Goal: Register for event/course

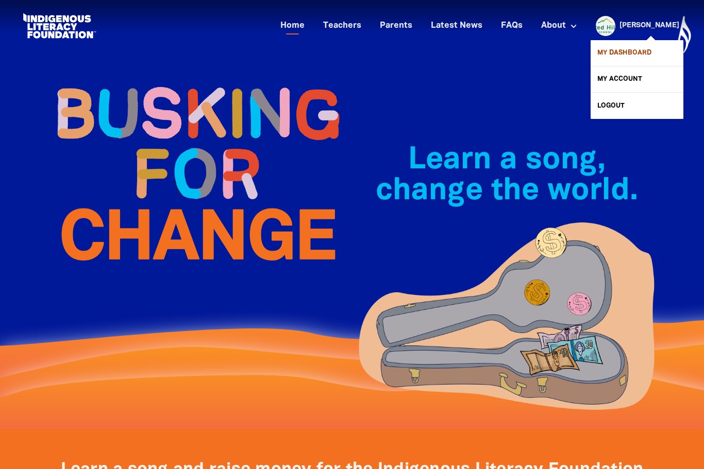
click at [633, 53] on link "My Dashboard" at bounding box center [636, 53] width 93 height 26
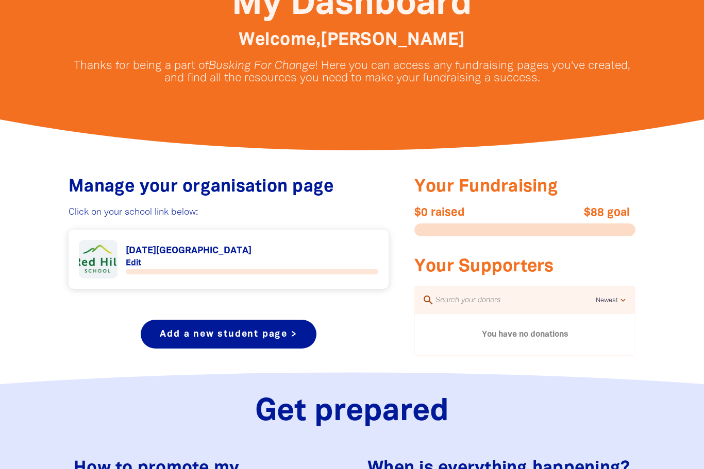
scroll to position [244, 0]
click at [132, 259] on link "Link to [DATE][GEOGRAPHIC_DATA]" at bounding box center [228, 260] width 299 height 39
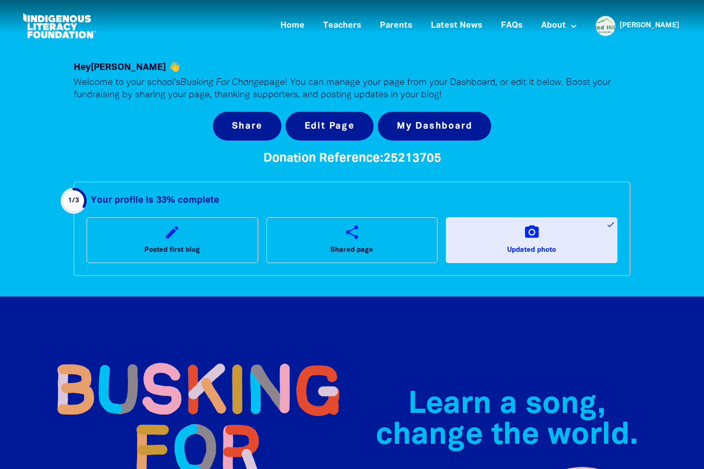
click at [495, 231] on link "camera_alt Updated photo done" at bounding box center [532, 239] width 172 height 45
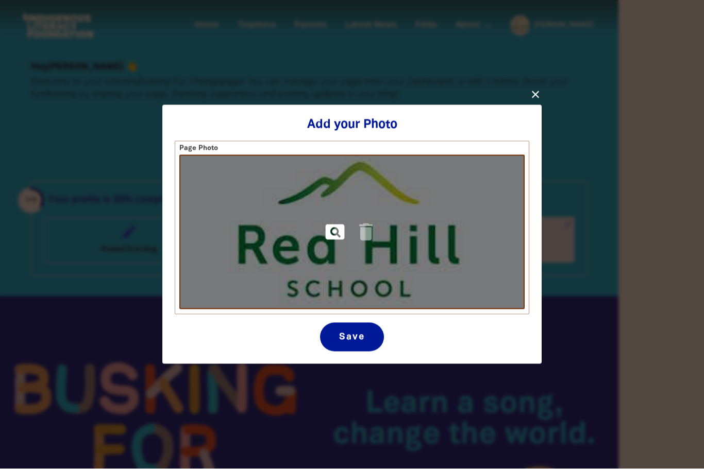
click at [336, 232] on icon "pageview" at bounding box center [335, 232] width 23 height 23
click at [363, 235] on icon "delete" at bounding box center [365, 232] width 23 height 23
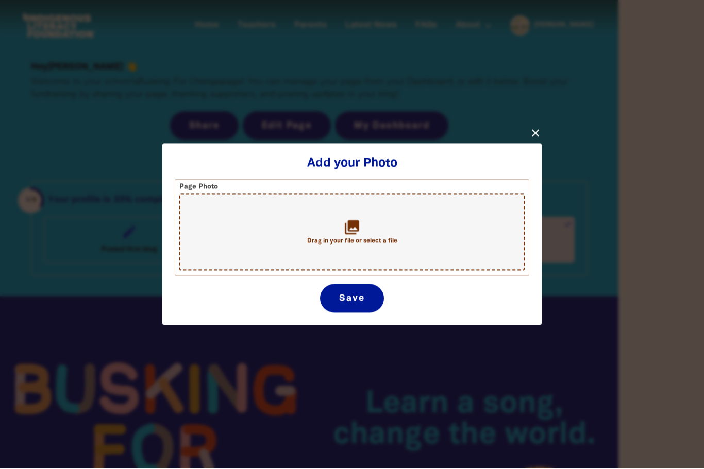
click at [355, 228] on icon "collections" at bounding box center [352, 227] width 17 height 17
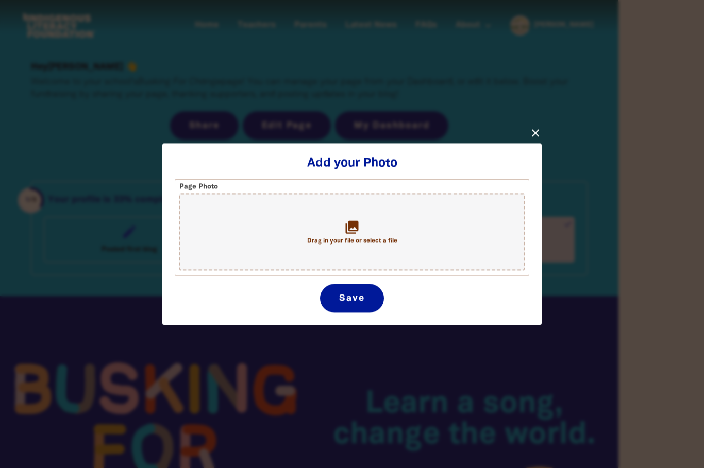
type input "C:\fakepath\IMG_0707.jpeg"
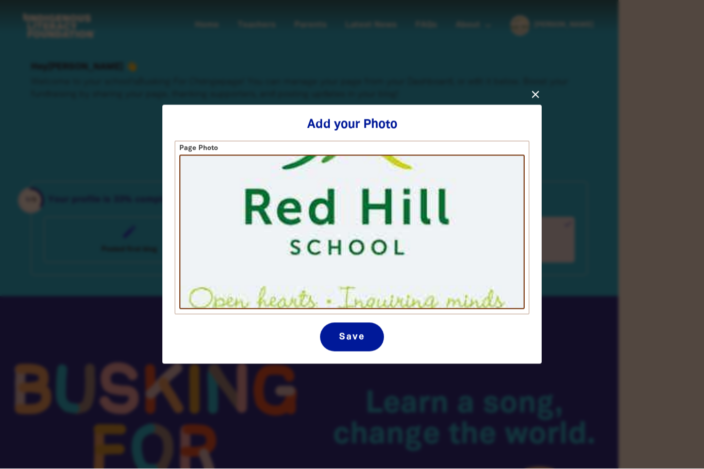
click at [363, 341] on button "Save" at bounding box center [351, 337] width 63 height 29
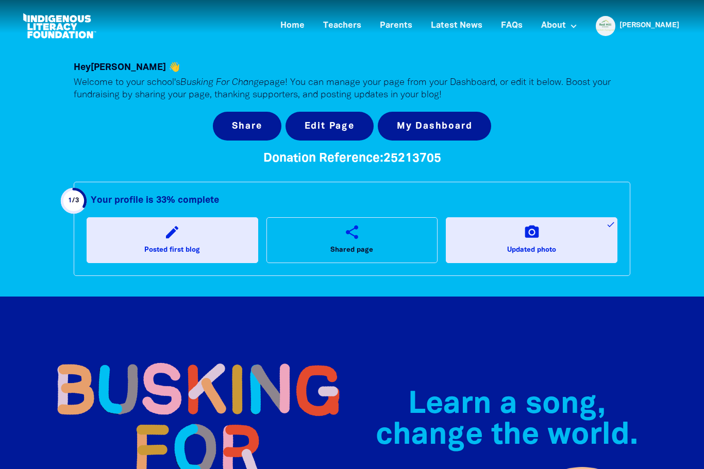
click at [205, 247] on link "edit Posted first blog" at bounding box center [173, 239] width 172 height 45
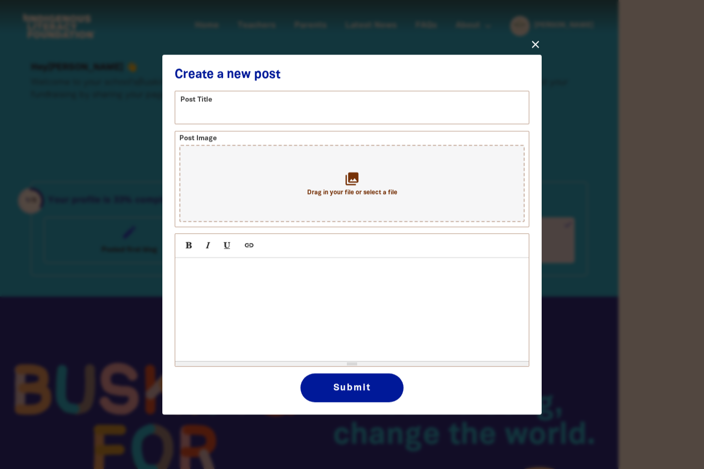
click at [535, 47] on icon "close" at bounding box center [535, 44] width 12 height 12
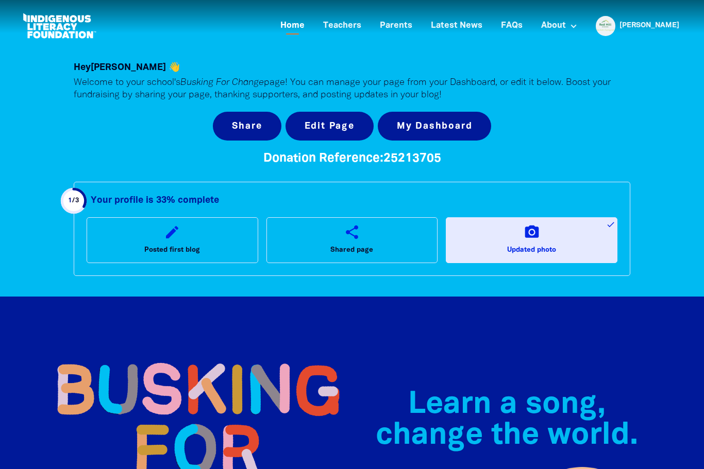
click at [311, 26] on link "Home" at bounding box center [292, 26] width 37 height 17
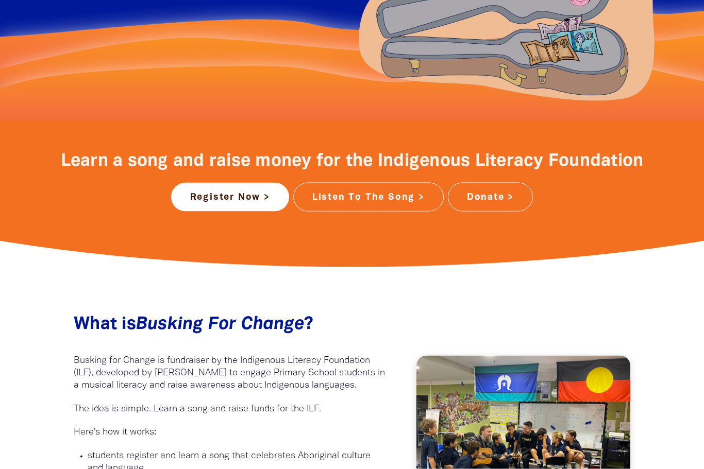
scroll to position [327, 0]
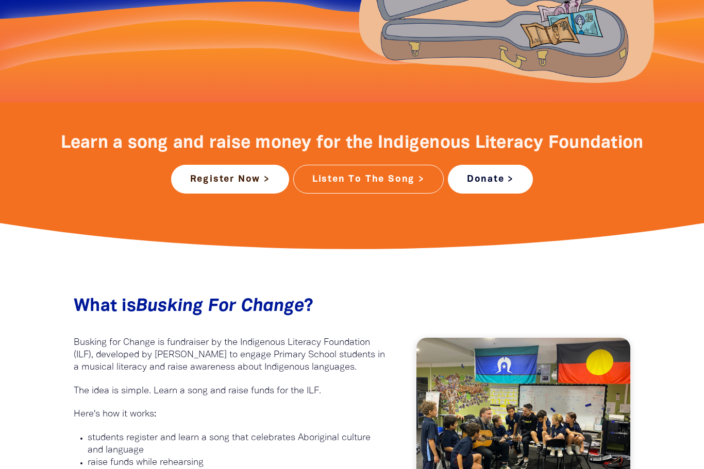
click at [484, 177] on link "Donate >" at bounding box center [490, 179] width 85 height 29
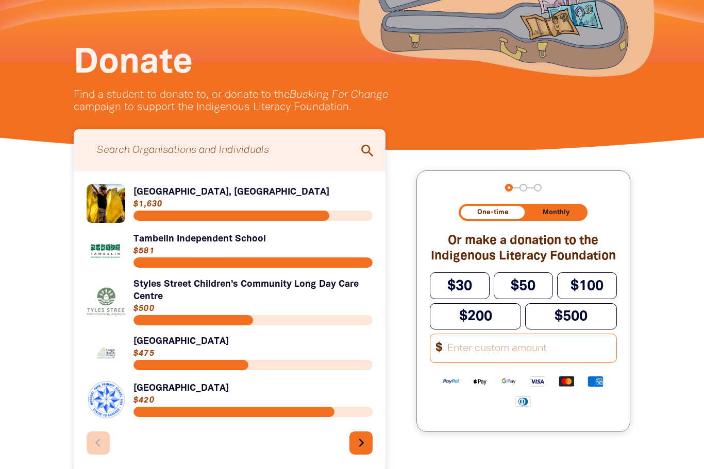
scroll to position [161, 0]
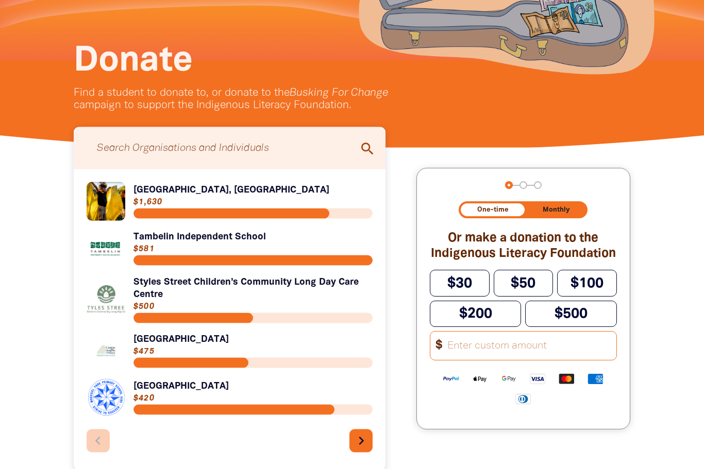
click at [270, 157] on input "Search for individuals and teams:" at bounding box center [229, 148] width 291 height 32
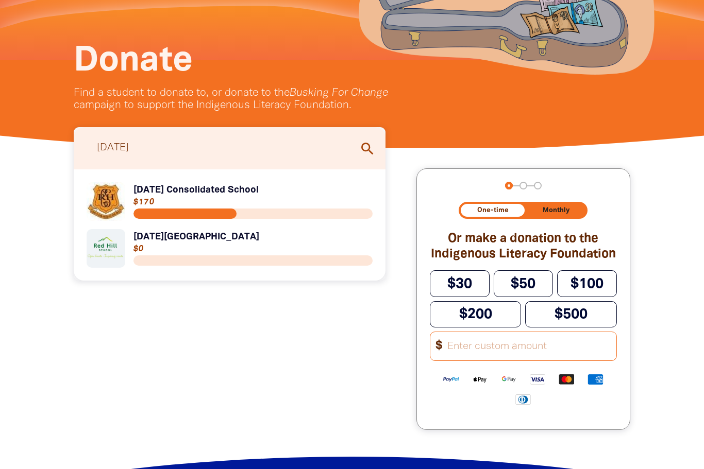
type input "[DATE]"
click at [194, 237] on link "Link to [DATE][GEOGRAPHIC_DATA]" at bounding box center [230, 248] width 286 height 39
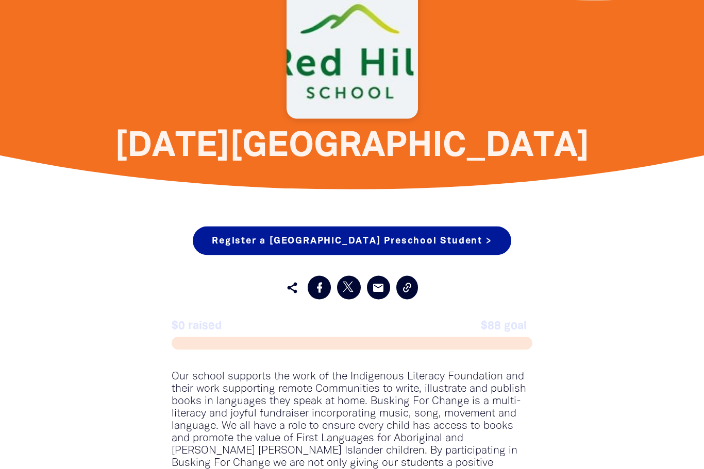
scroll to position [656, 0]
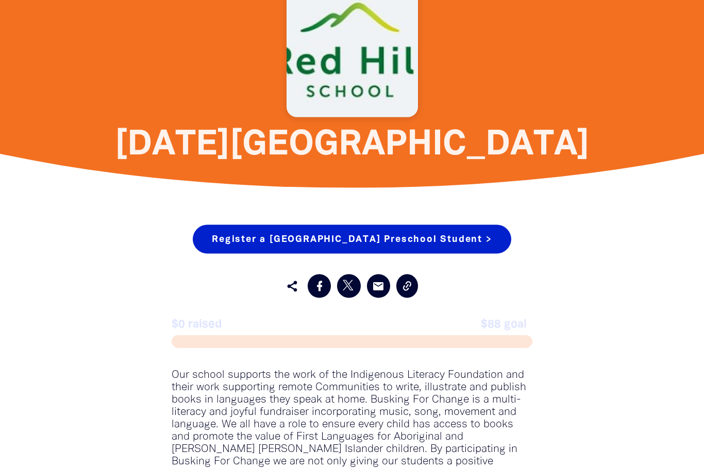
click at [433, 244] on link "Register a [GEOGRAPHIC_DATA] Preschool Student >" at bounding box center [352, 239] width 318 height 29
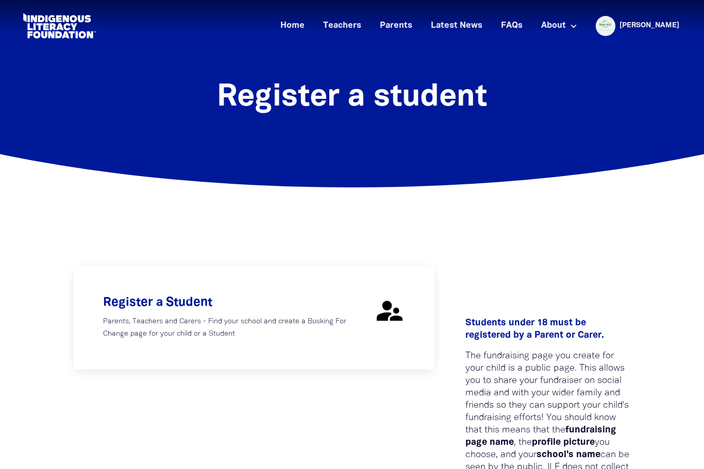
select select "teacher"
select select "AU"
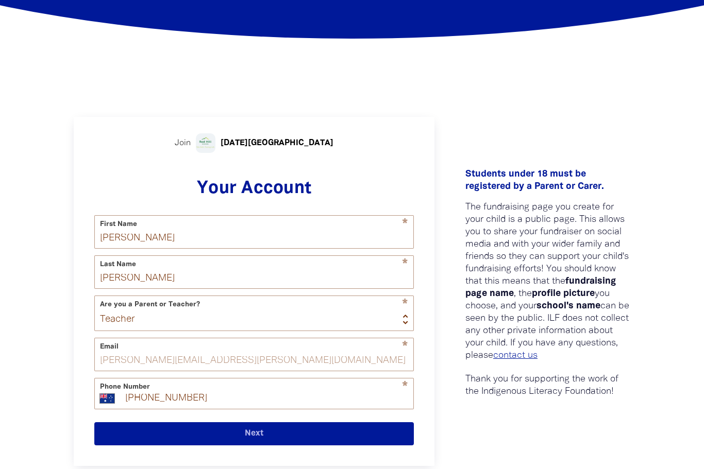
scroll to position [149, 0]
click at [220, 446] on button "Next" at bounding box center [253, 433] width 319 height 23
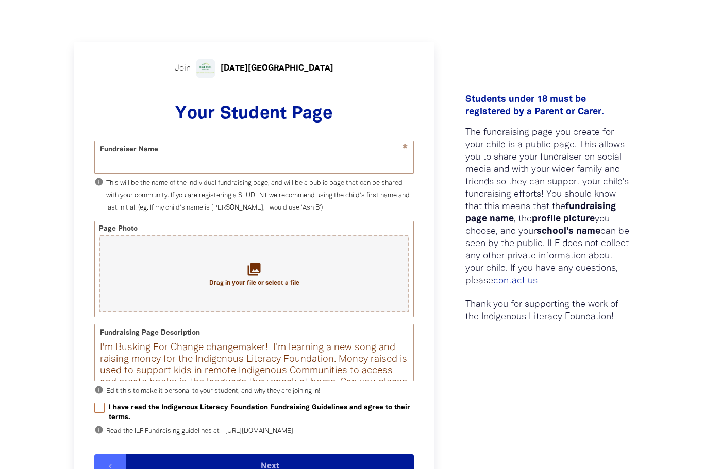
scroll to position [252, 0]
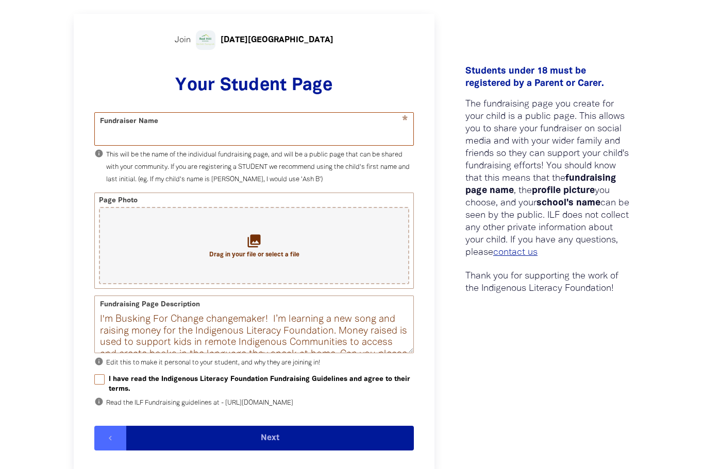
click at [344, 130] on input "Fundraiser Name" at bounding box center [254, 129] width 318 height 32
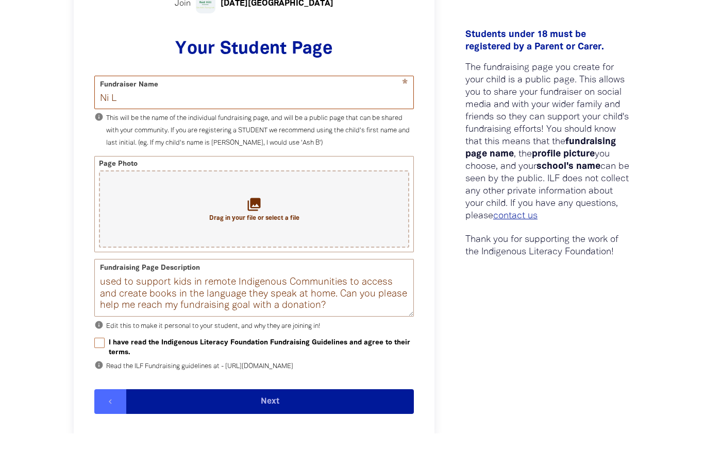
scroll to position [23, 0]
type input "Ni L"
click at [100, 373] on input "I have read the Indigenous Literacy Foundation Fundraising Guidelines and agree…" at bounding box center [99, 378] width 10 height 10
checkbox input "true"
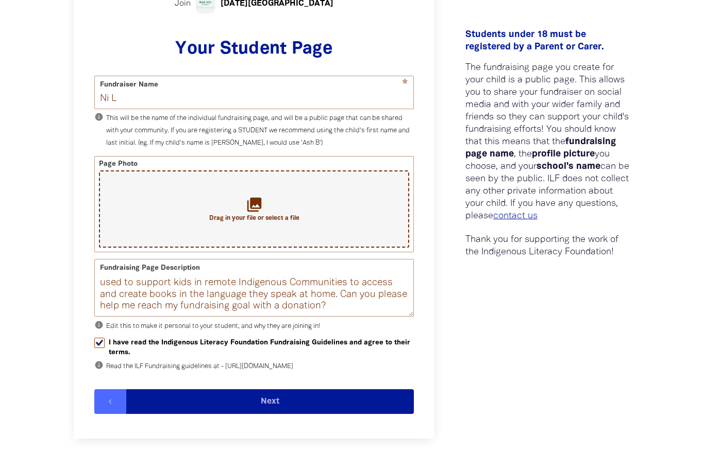
click at [256, 208] on icon "collections" at bounding box center [254, 204] width 17 height 17
type input "C:\fakepath\IMG_7177.jpeg"
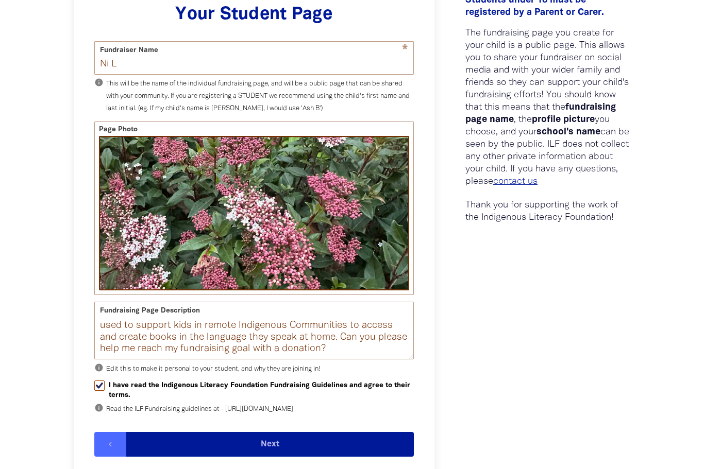
scroll to position [328, 0]
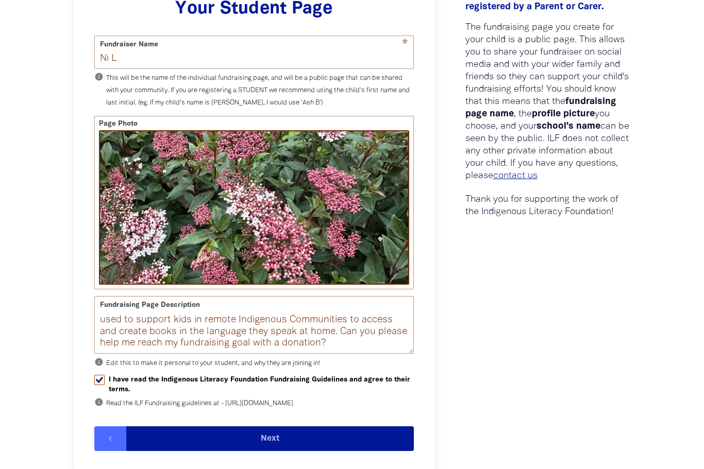
click at [184, 451] on button "Next" at bounding box center [269, 439] width 287 height 25
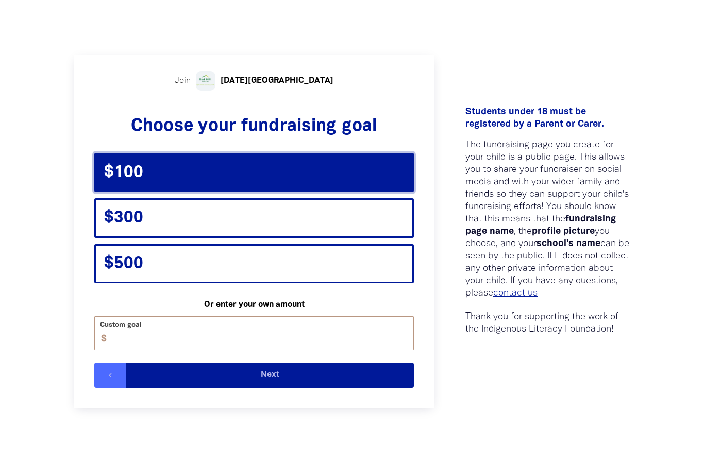
scroll to position [191, 0]
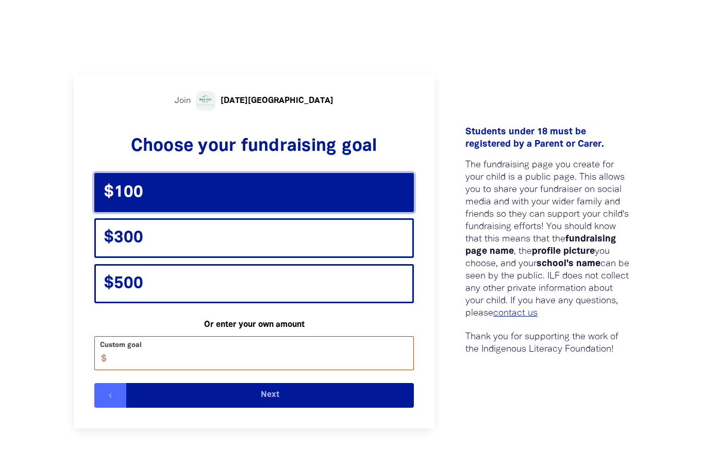
click at [208, 360] on input "Custom goal" at bounding box center [258, 353] width 310 height 32
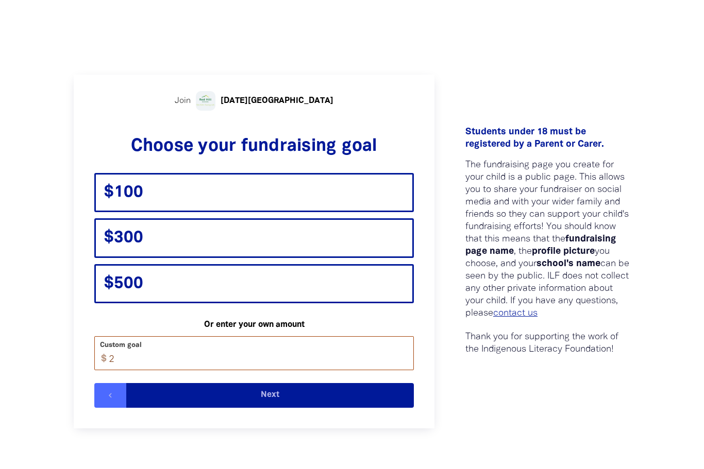
type input "20"
click at [188, 394] on button "Next" at bounding box center [269, 395] width 287 height 25
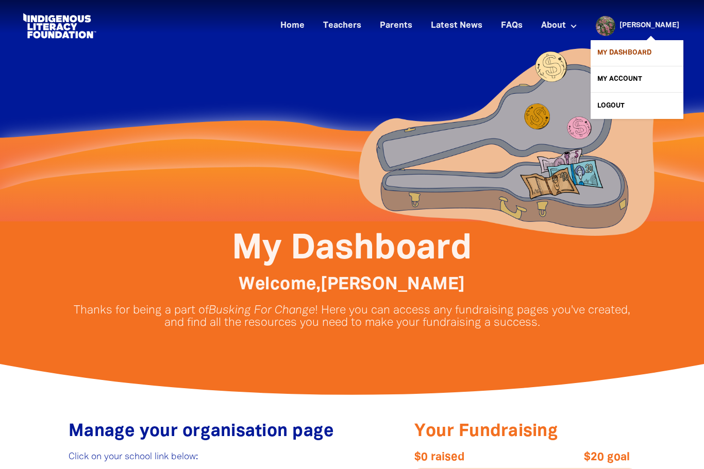
click at [633, 56] on link "My Dashboard" at bounding box center [636, 53] width 93 height 26
click at [666, 26] on link "[PERSON_NAME]" at bounding box center [649, 25] width 60 height 7
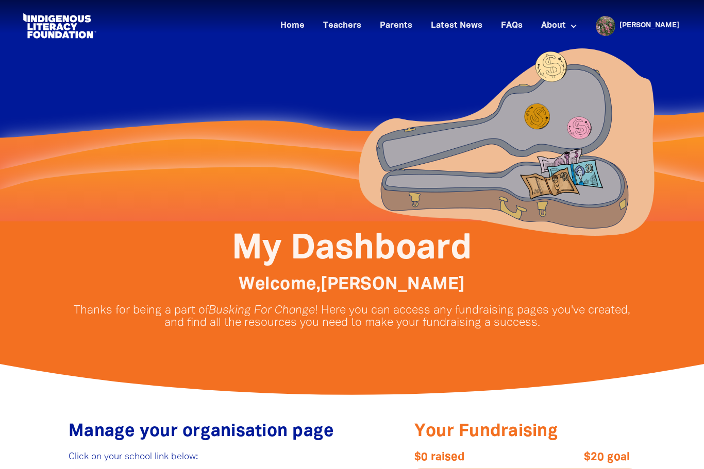
click at [606, 107] on link "Logout" at bounding box center [639, 98] width 83 height 23
